Goal: Information Seeking & Learning: Learn about a topic

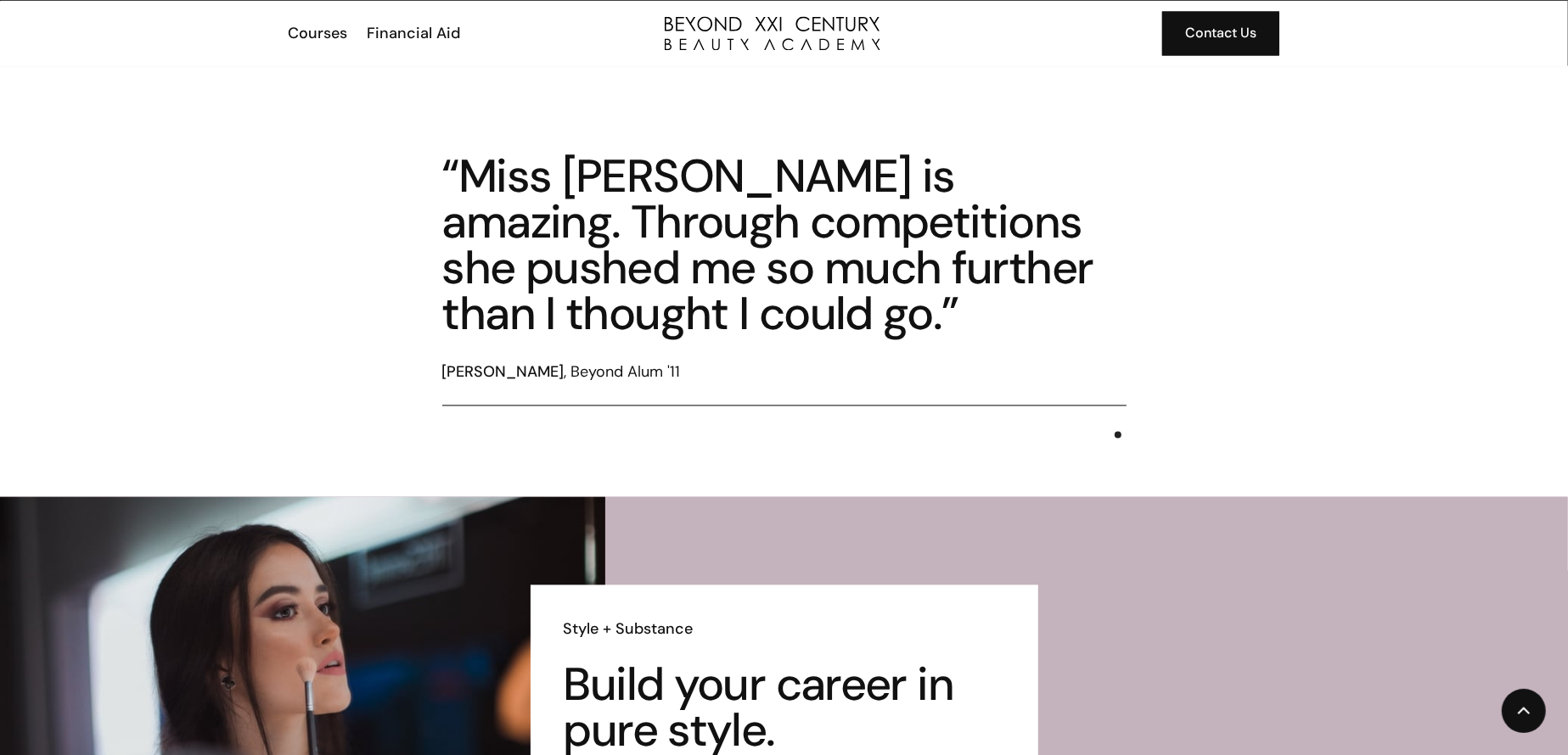
scroll to position [2794, 0]
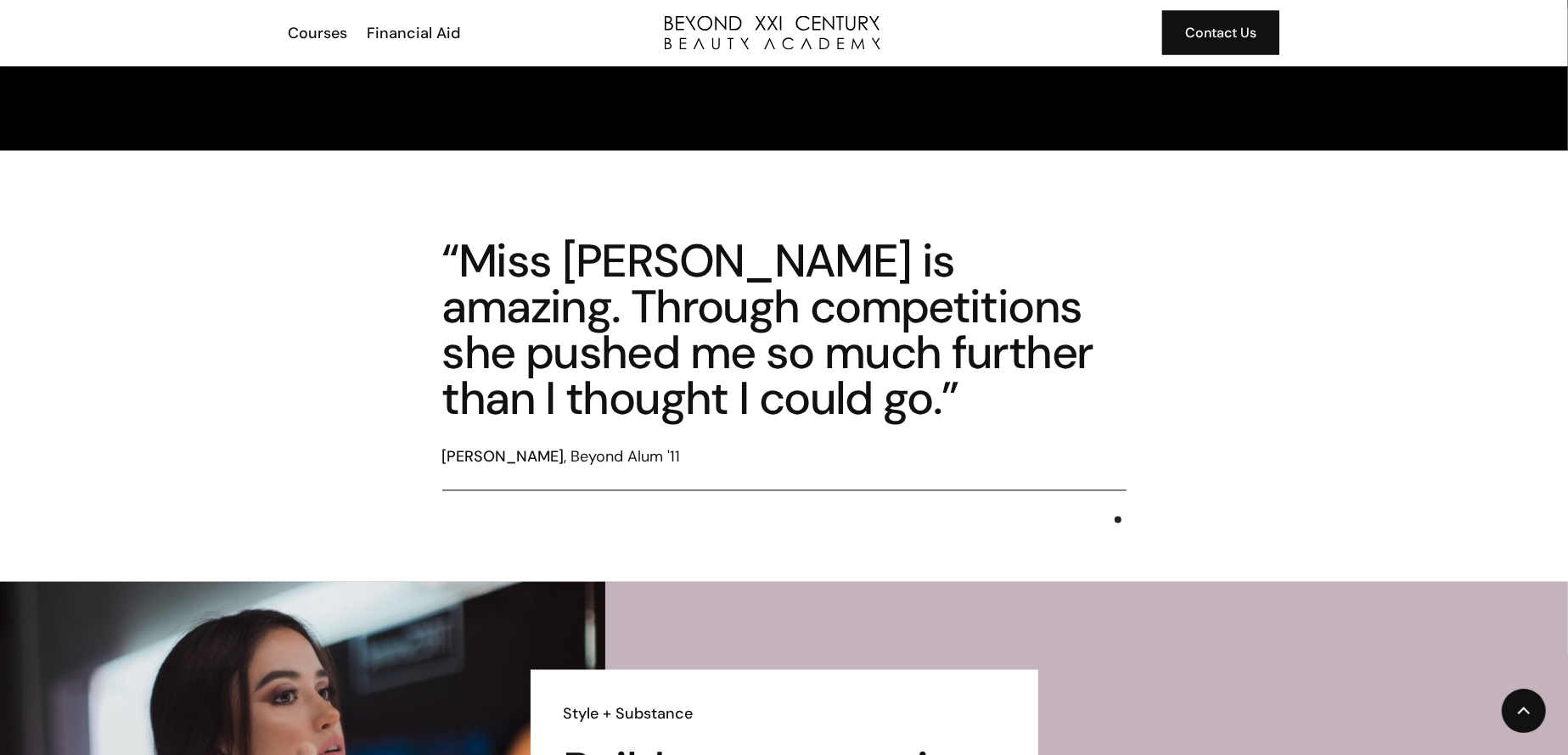
click at [285, 31] on link "Courses" at bounding box center [317, 33] width 79 height 22
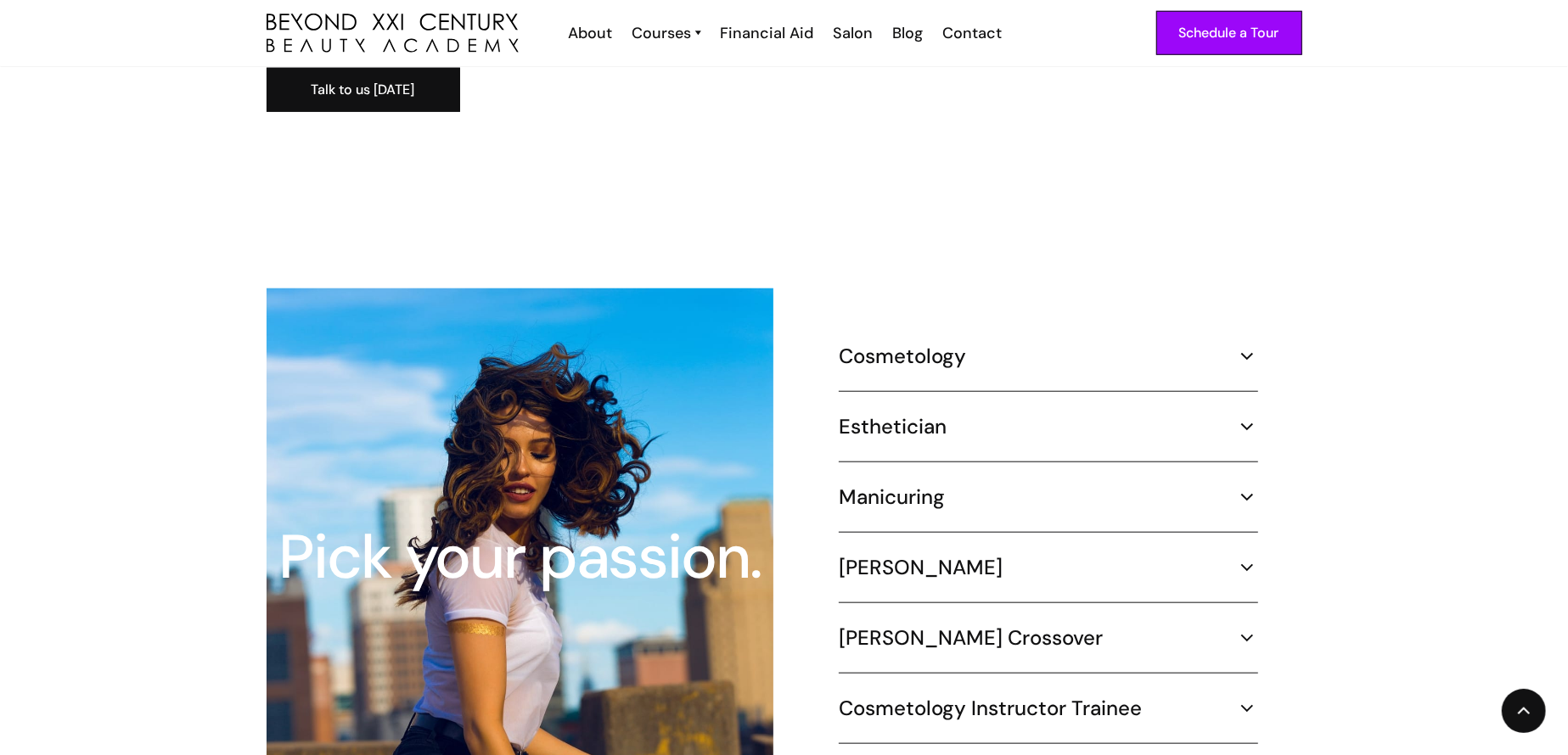
scroll to position [1484, 0]
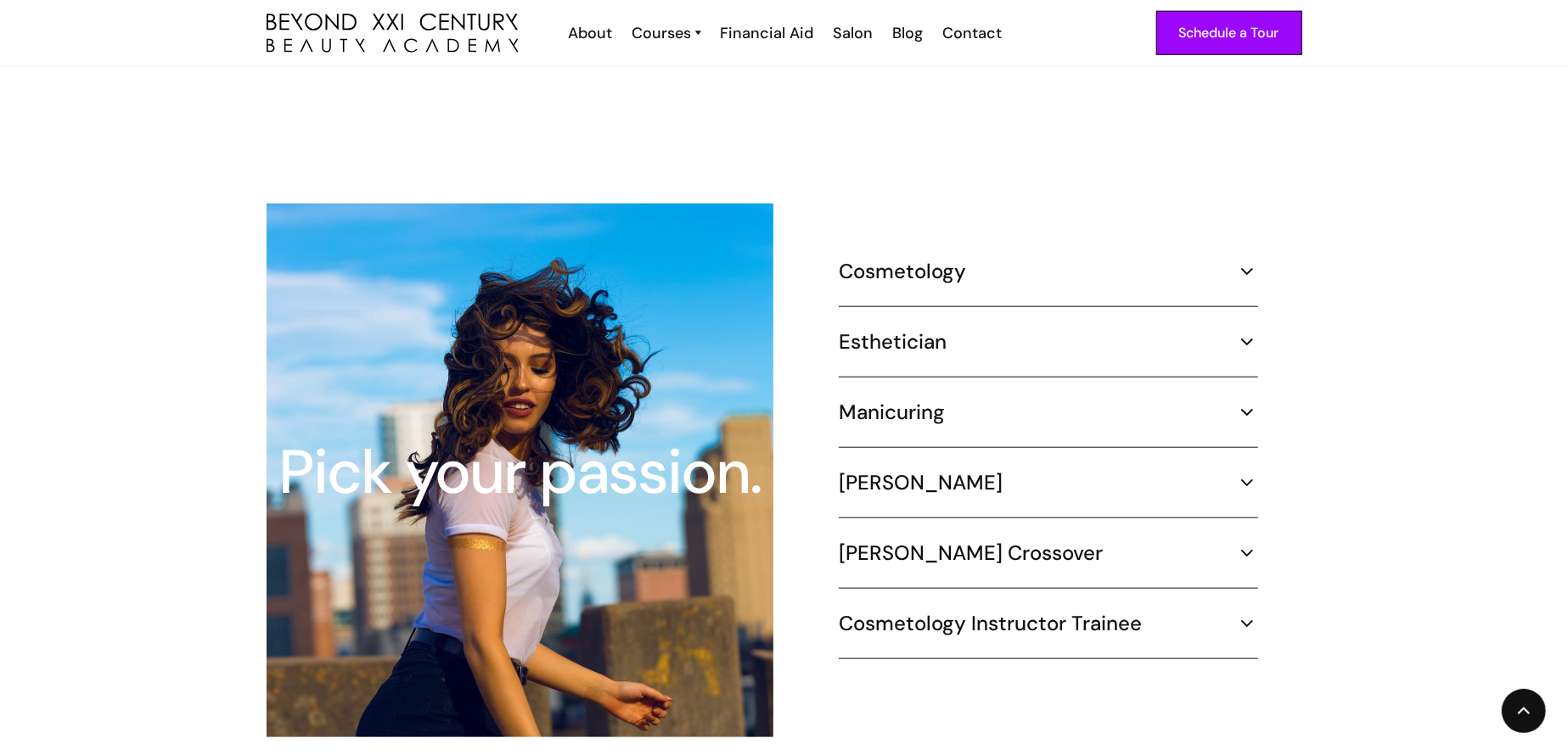
click at [1042, 233] on div "Pick your passion. Cosmetology 1000 hours ¾ Time (30 hours per week) – 8.3 mont…" at bounding box center [784, 470] width 1036 height 534
click at [995, 259] on div "Cosmetology" at bounding box center [1048, 272] width 420 height 25
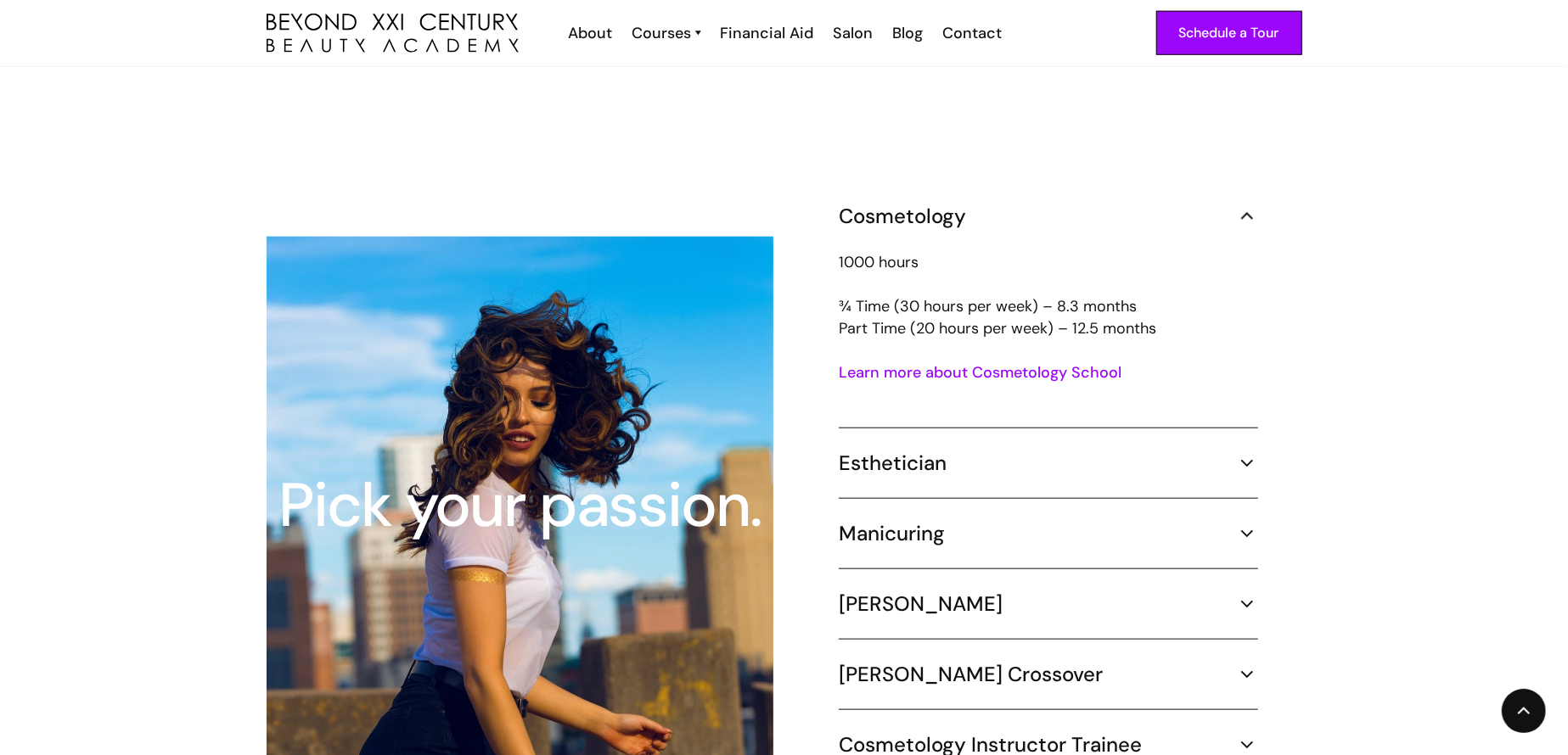
click at [947, 478] on div "Cosmetology 1000 hours ¾ Time (30 hours per week) – 8.3 months Part Time (20 ho…" at bounding box center [1048, 503] width 420 height 599
click at [975, 450] on div "Esthetician" at bounding box center [1048, 463] width 420 height 25
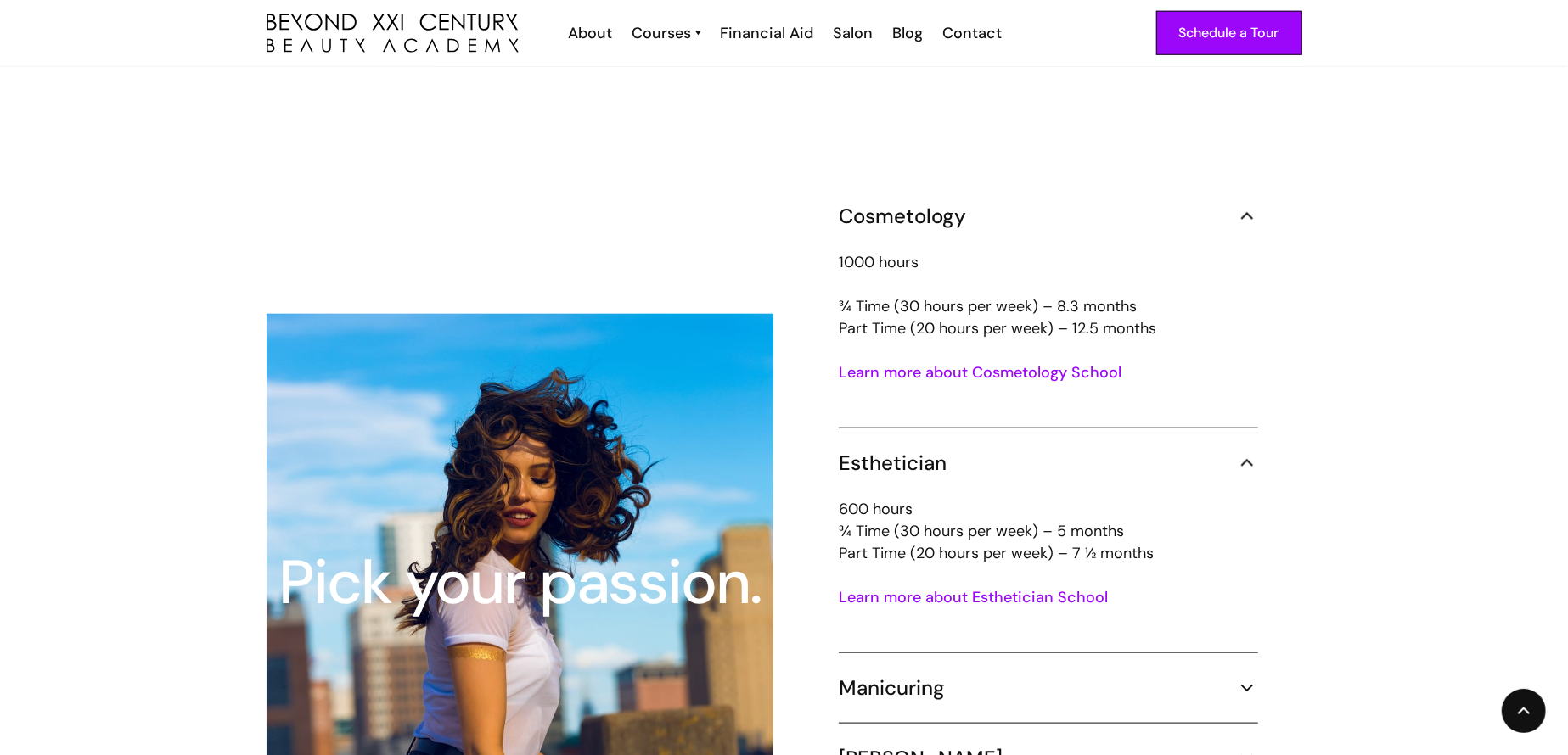
scroll to position [1568, 0]
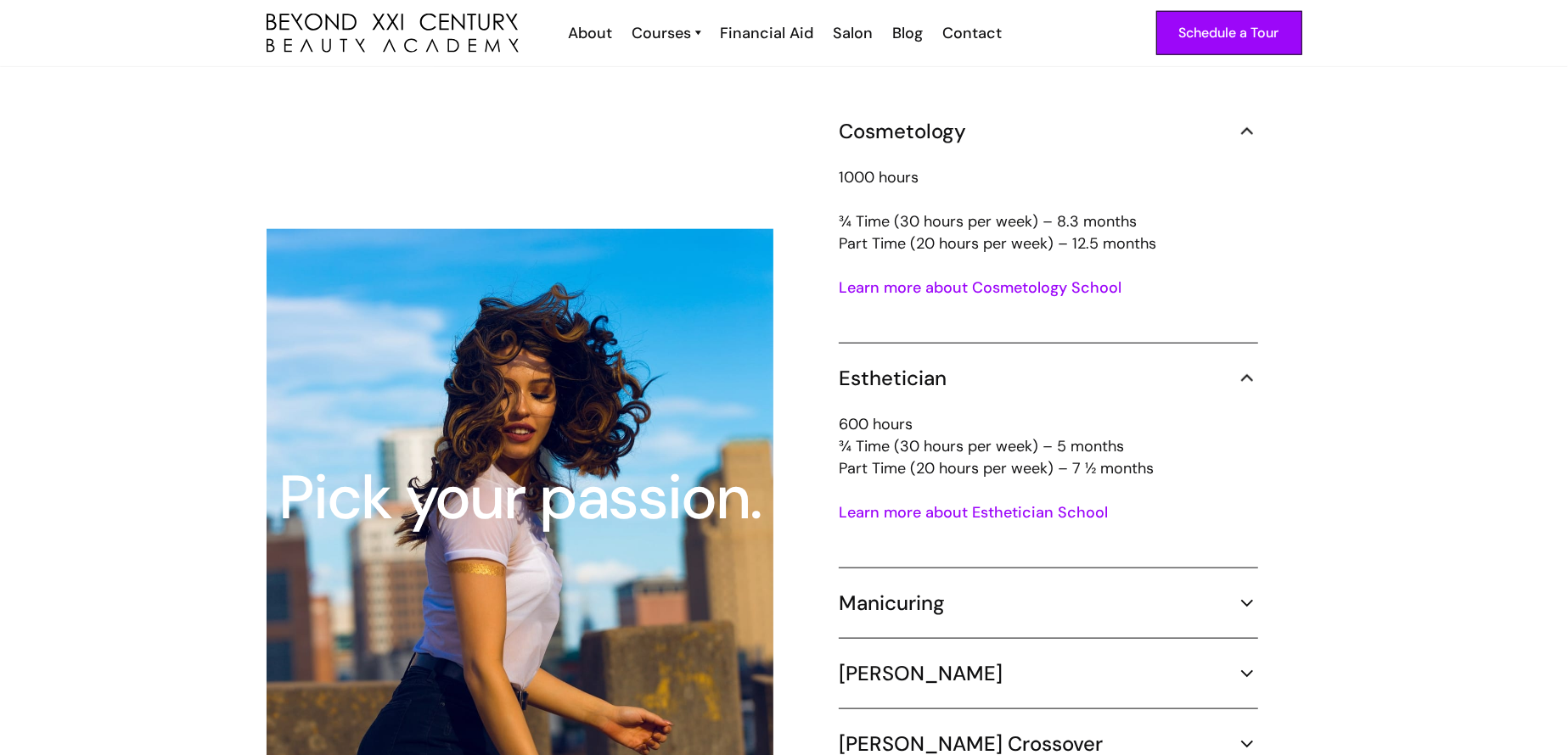
click at [989, 502] on link "Learn more about Esthetician School" at bounding box center [974, 512] width 269 height 20
